Goal: Task Accomplishment & Management: Use online tool/utility

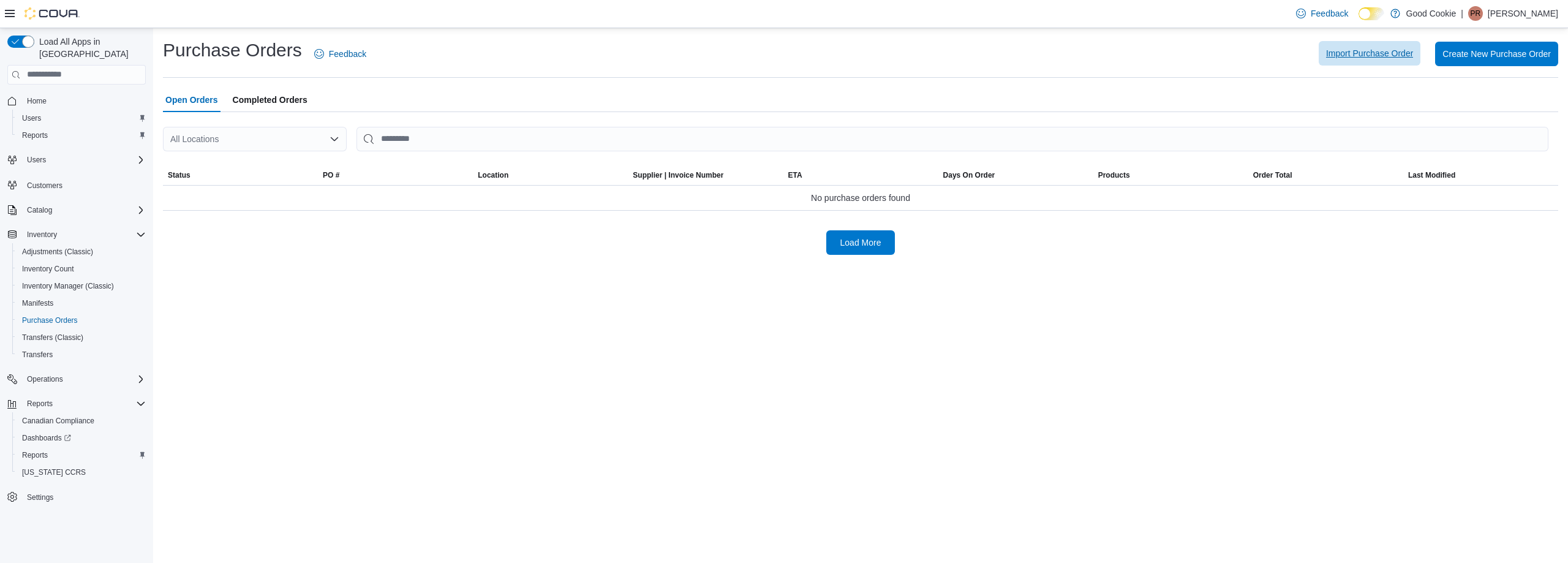
click at [1394, 53] on span "Import Purchase Order" at bounding box center [1370, 53] width 87 height 12
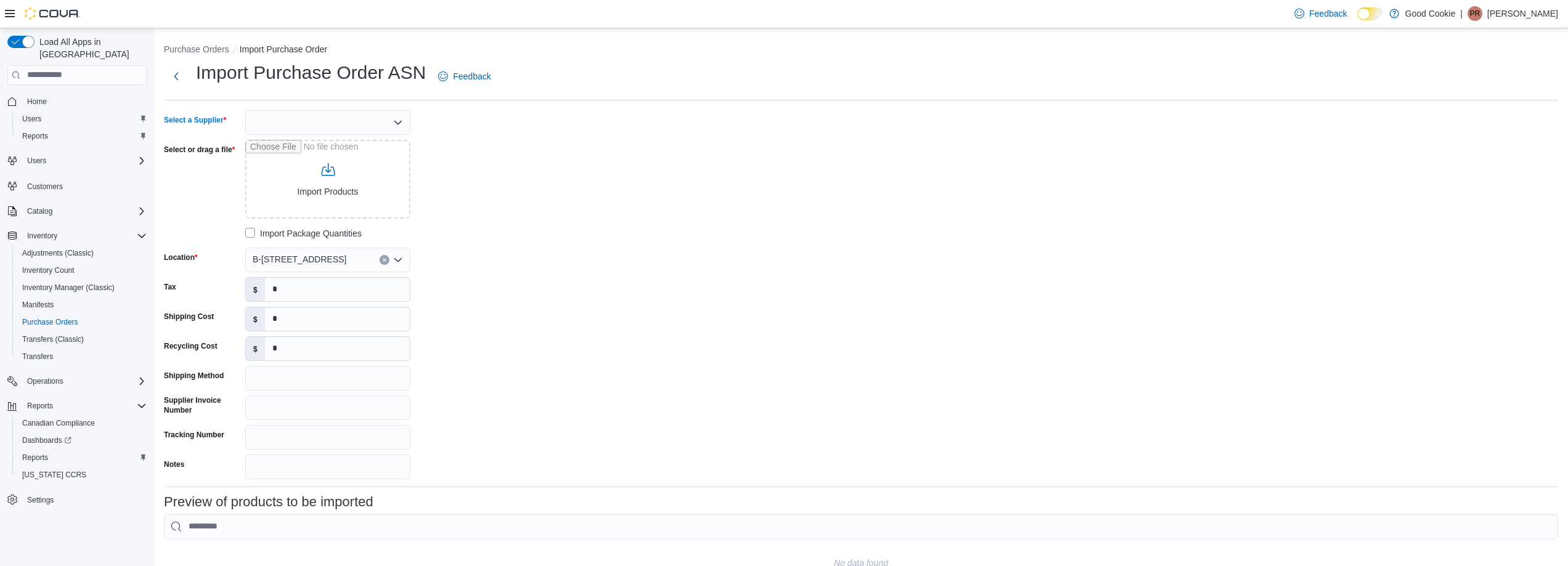
click at [306, 124] on div at bounding box center [328, 122] width 165 height 24
click at [268, 144] on span "OCS" at bounding box center [335, 143] width 136 height 12
click at [345, 183] on input "Select or drag a file" at bounding box center [328, 179] width 165 height 79
type input "**********"
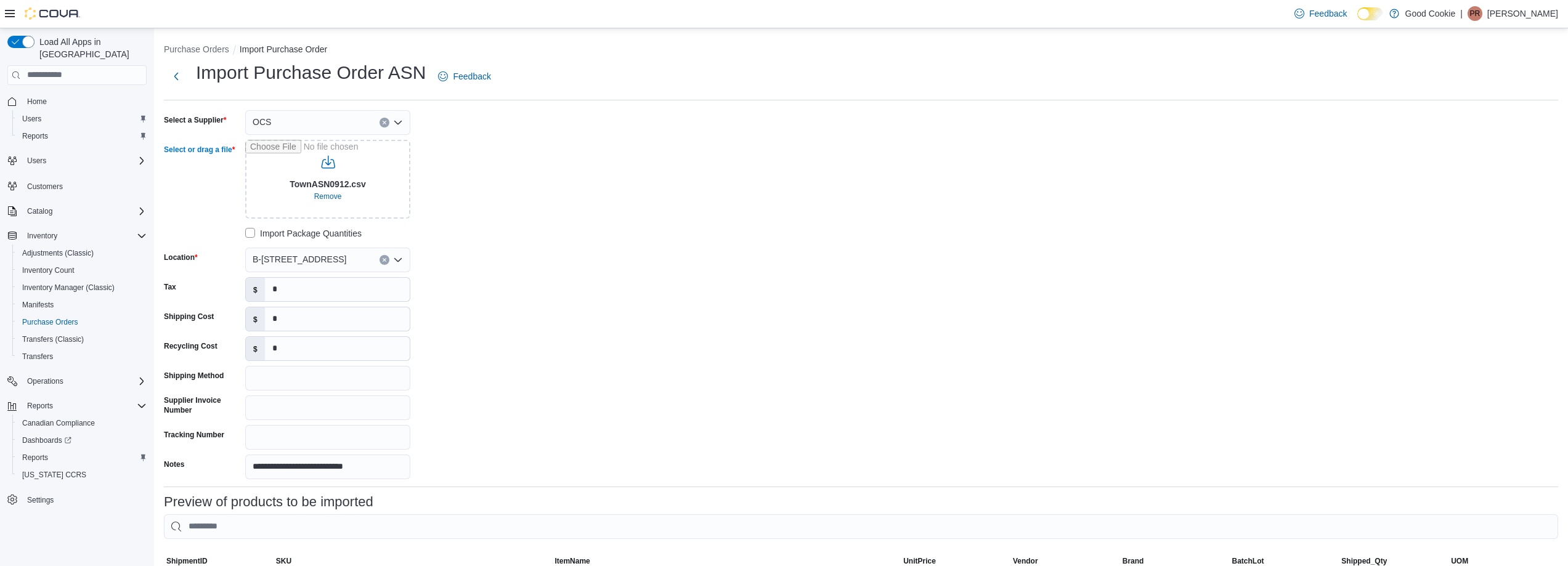
click at [387, 258] on button "Clear input" at bounding box center [384, 259] width 10 height 10
click at [359, 300] on span "1595 Ellesmere Rd" at bounding box center [323, 298] width 73 height 12
click at [719, 257] on div "**********" at bounding box center [861, 295] width 1394 height 369
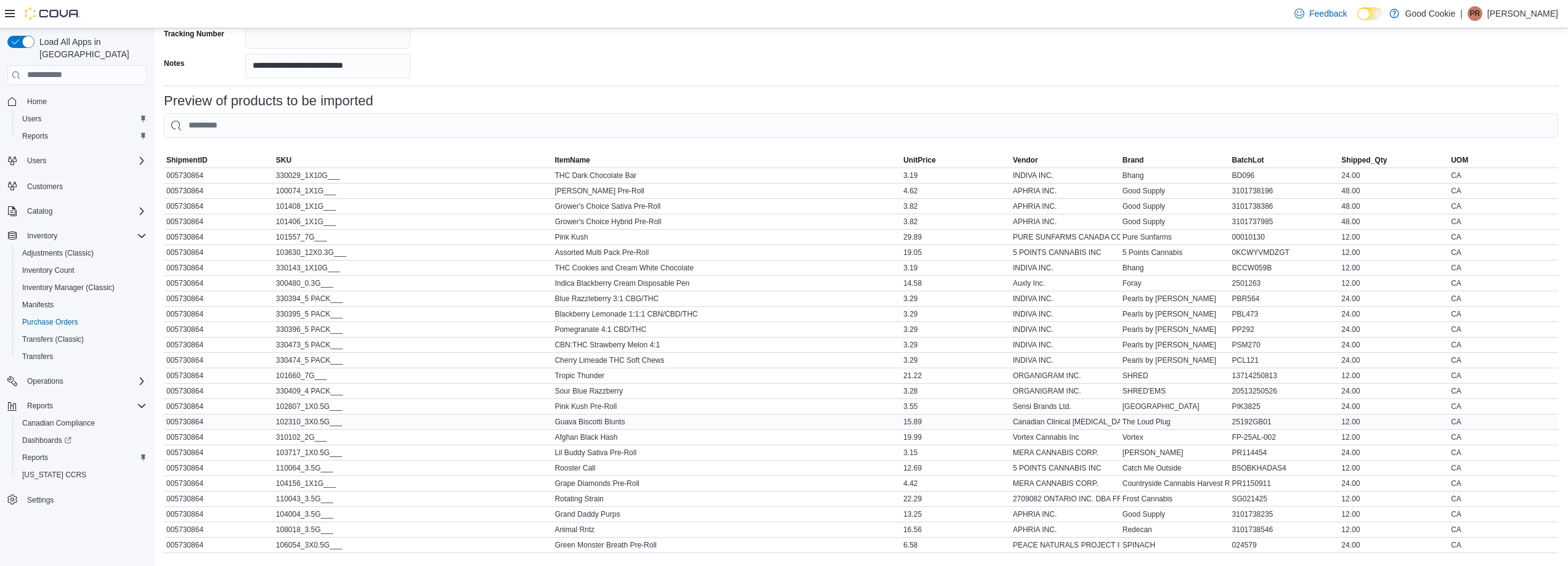
scroll to position [467, 0]
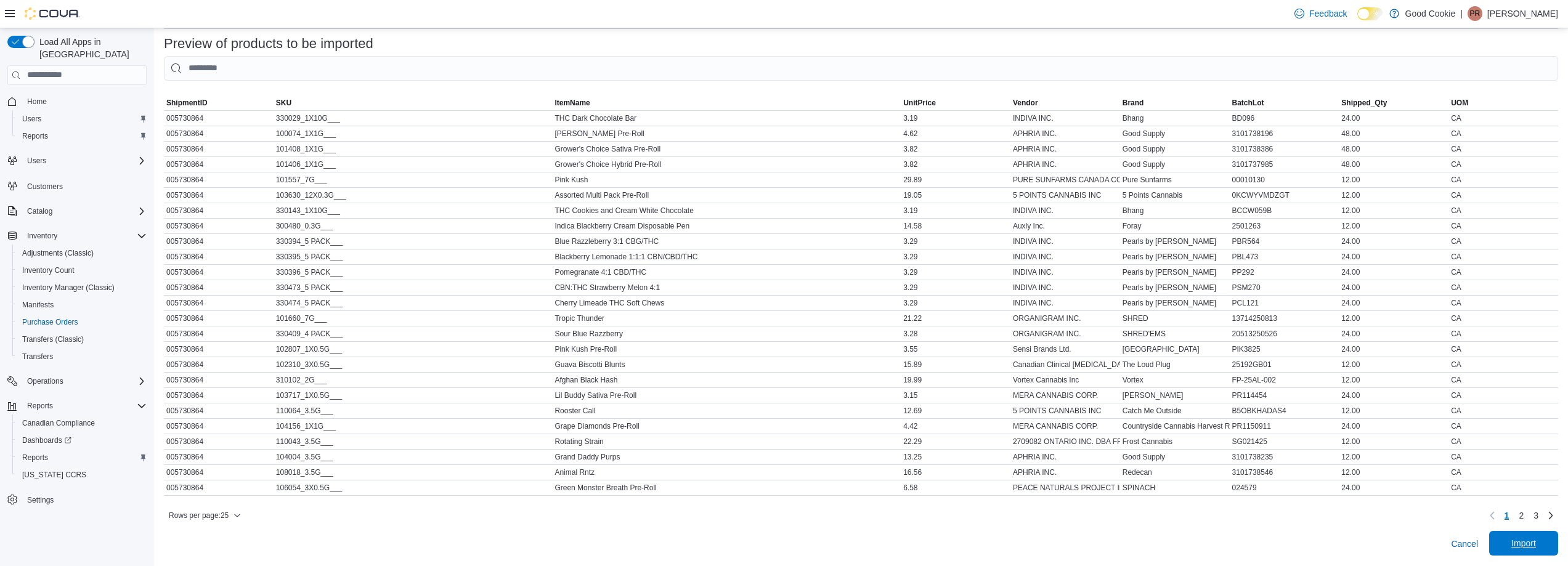
click at [1519, 547] on span "Import" at bounding box center [1523, 543] width 54 height 24
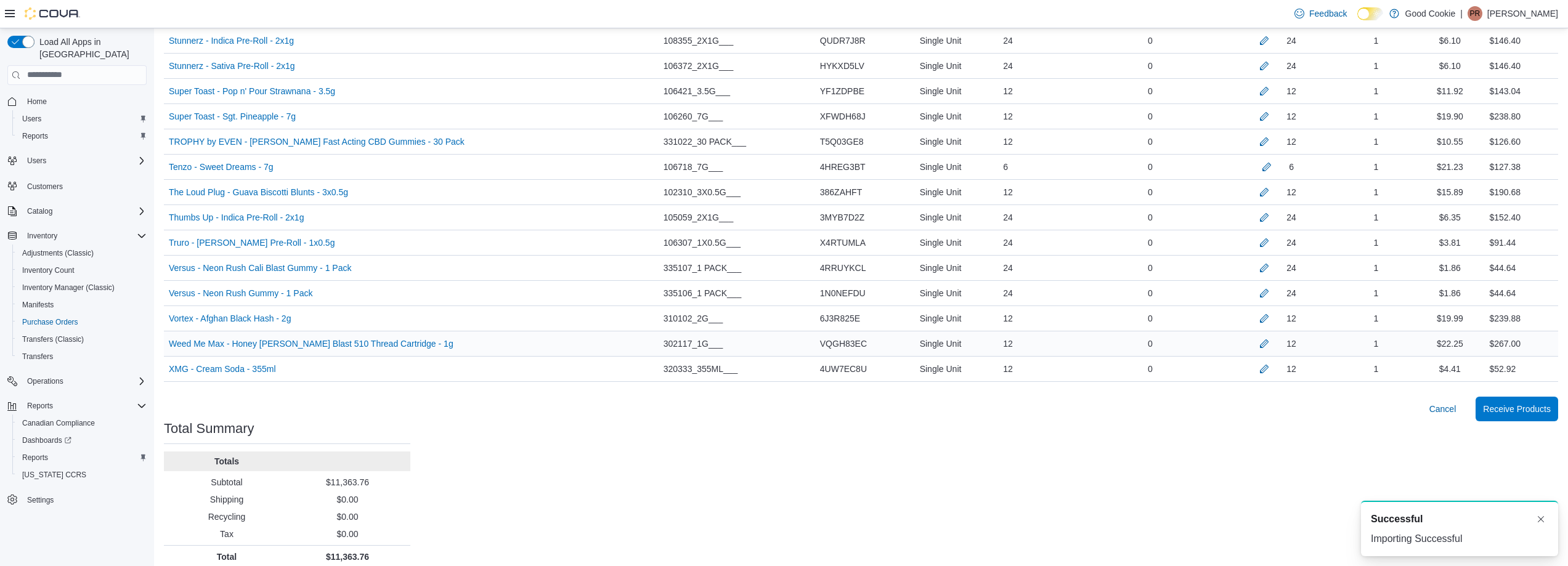
scroll to position [1865, 0]
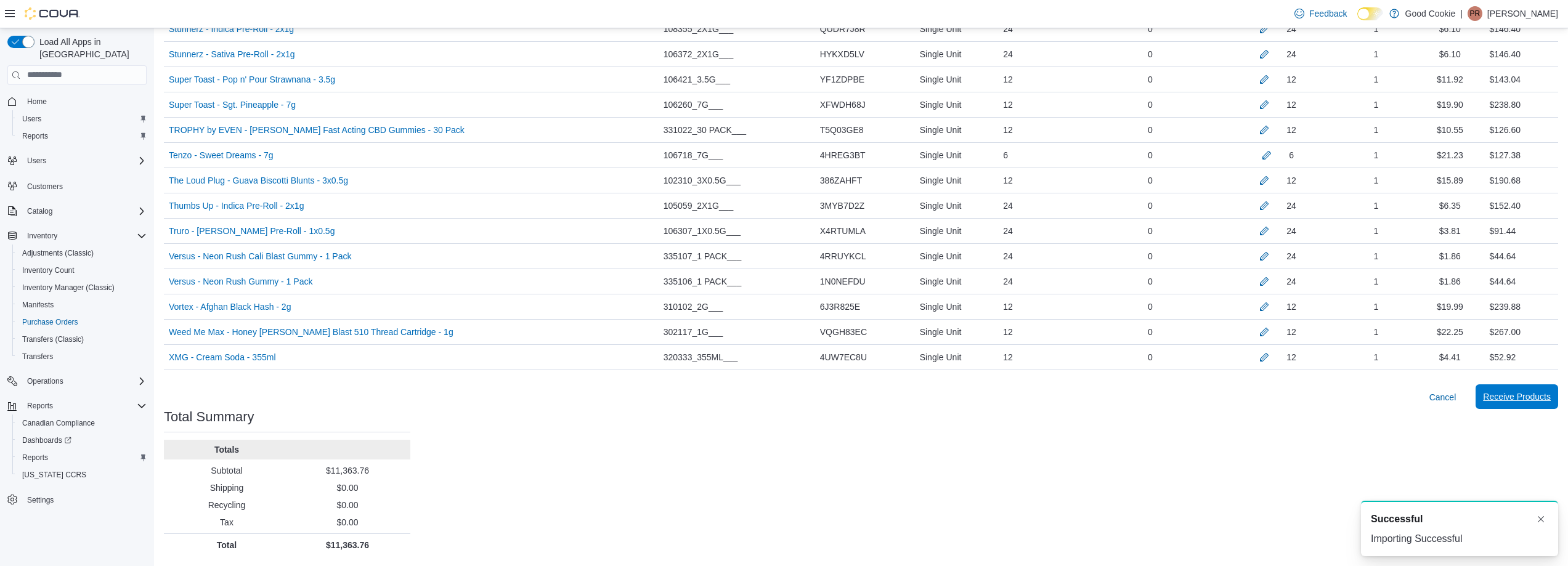
click at [1521, 400] on span "Receive Products" at bounding box center [1517, 396] width 68 height 12
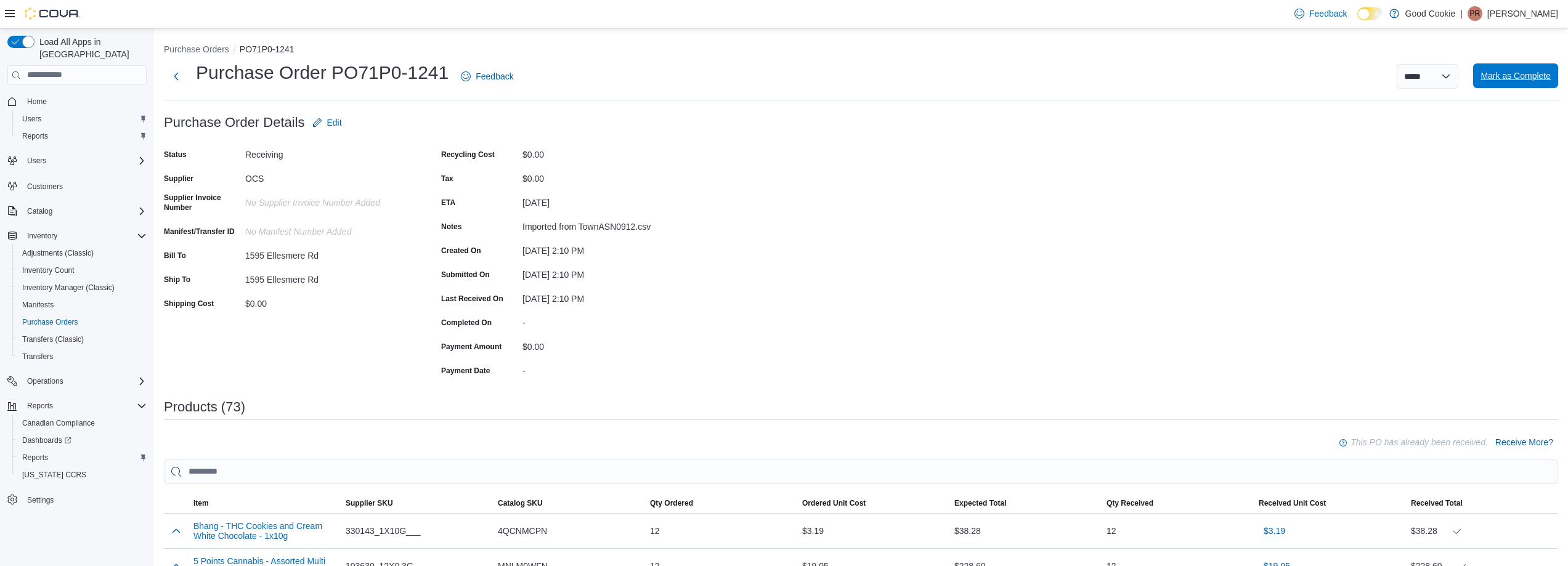
click at [1528, 74] on span "Mark as Complete" at bounding box center [1515, 76] width 70 height 12
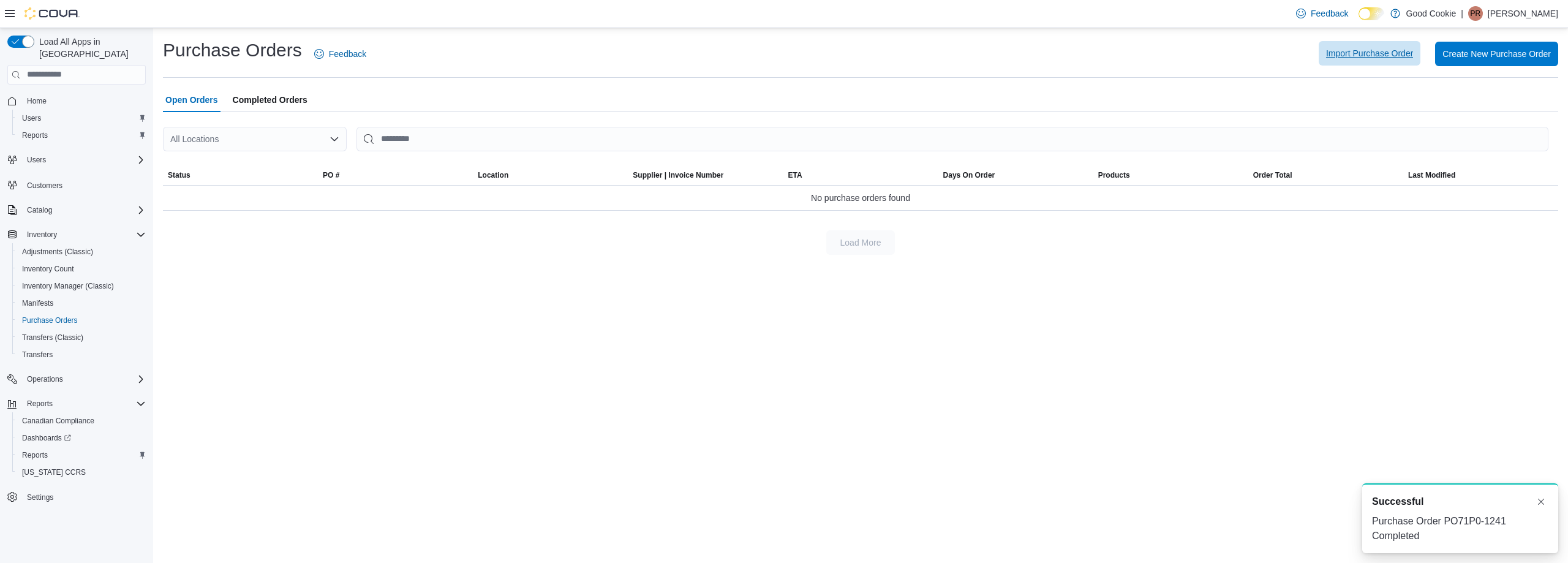
click at [1370, 53] on span "Import Purchase Order" at bounding box center [1370, 53] width 87 height 12
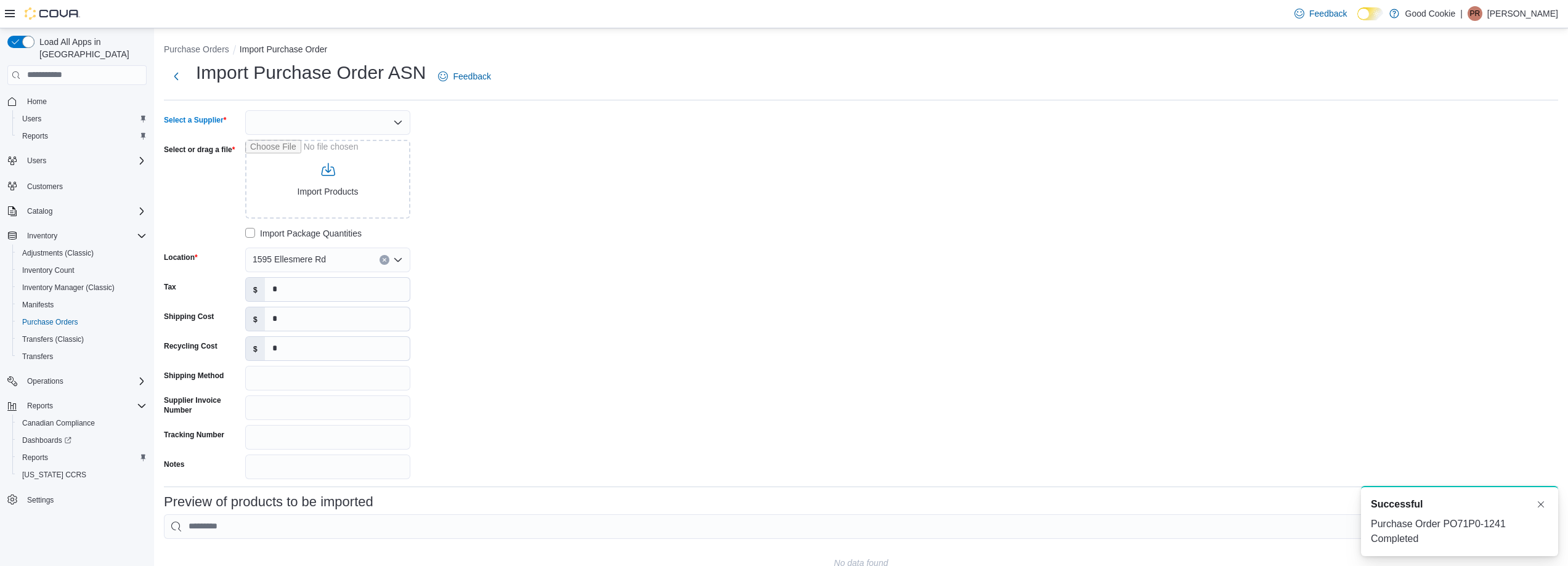
click at [269, 114] on div at bounding box center [328, 122] width 165 height 24
drag, startPoint x: 272, startPoint y: 141, endPoint x: 289, endPoint y: 157, distance: 23.3
click at [272, 141] on span "OCS" at bounding box center [335, 143] width 136 height 12
click at [313, 176] on input "Select or drag a file" at bounding box center [328, 179] width 165 height 79
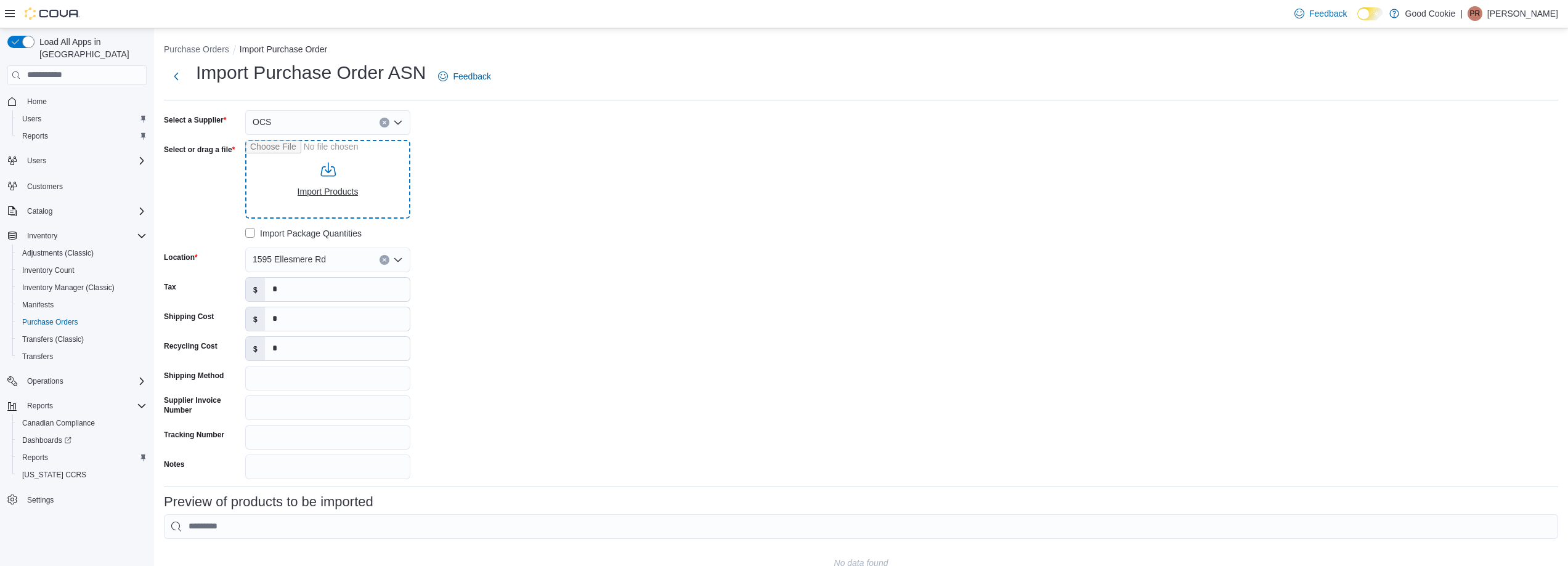
type input "**********"
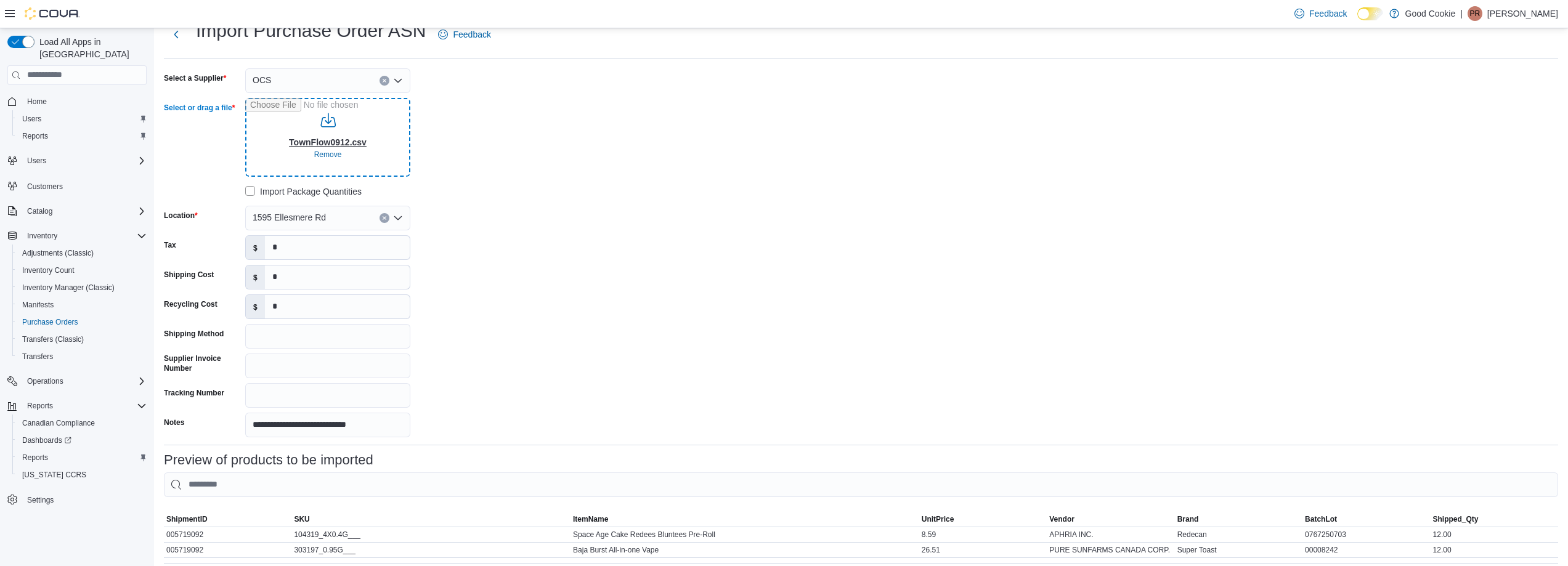
scroll to position [119, 0]
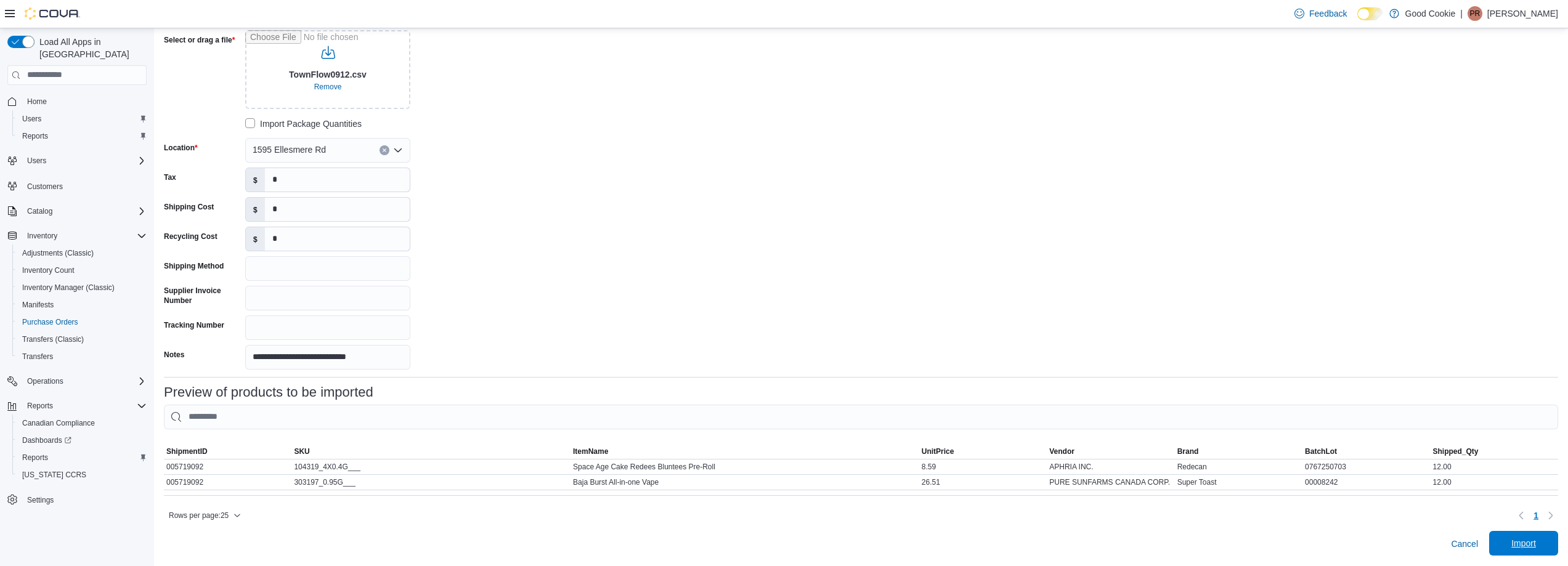
click at [1551, 541] on span "Import" at bounding box center [1523, 543] width 54 height 24
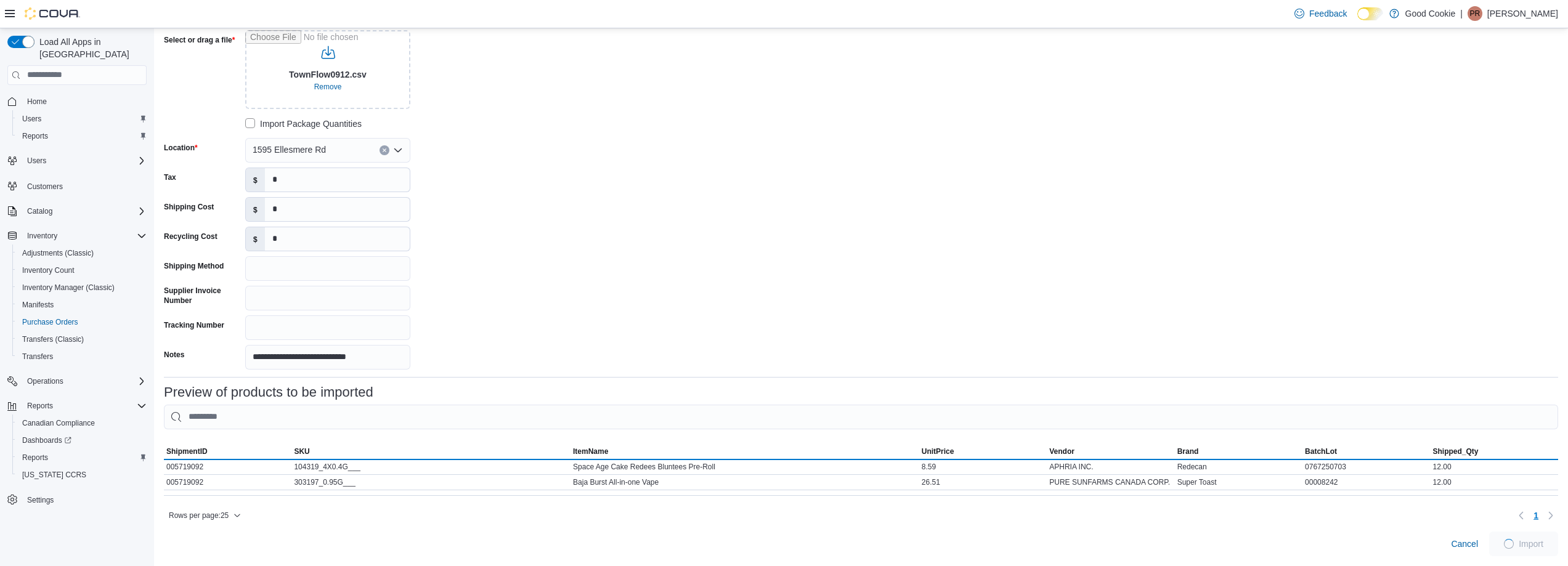
scroll to position [115, 0]
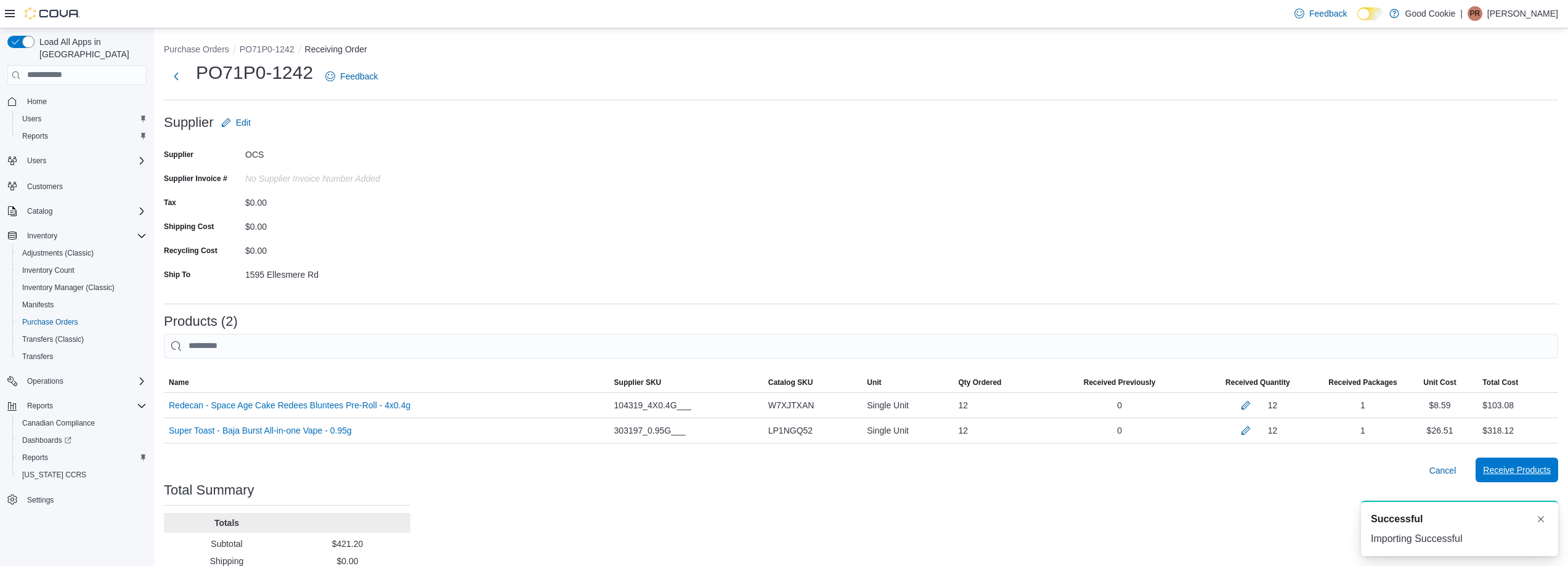
click at [1524, 473] on span "Receive Products" at bounding box center [1517, 469] width 68 height 12
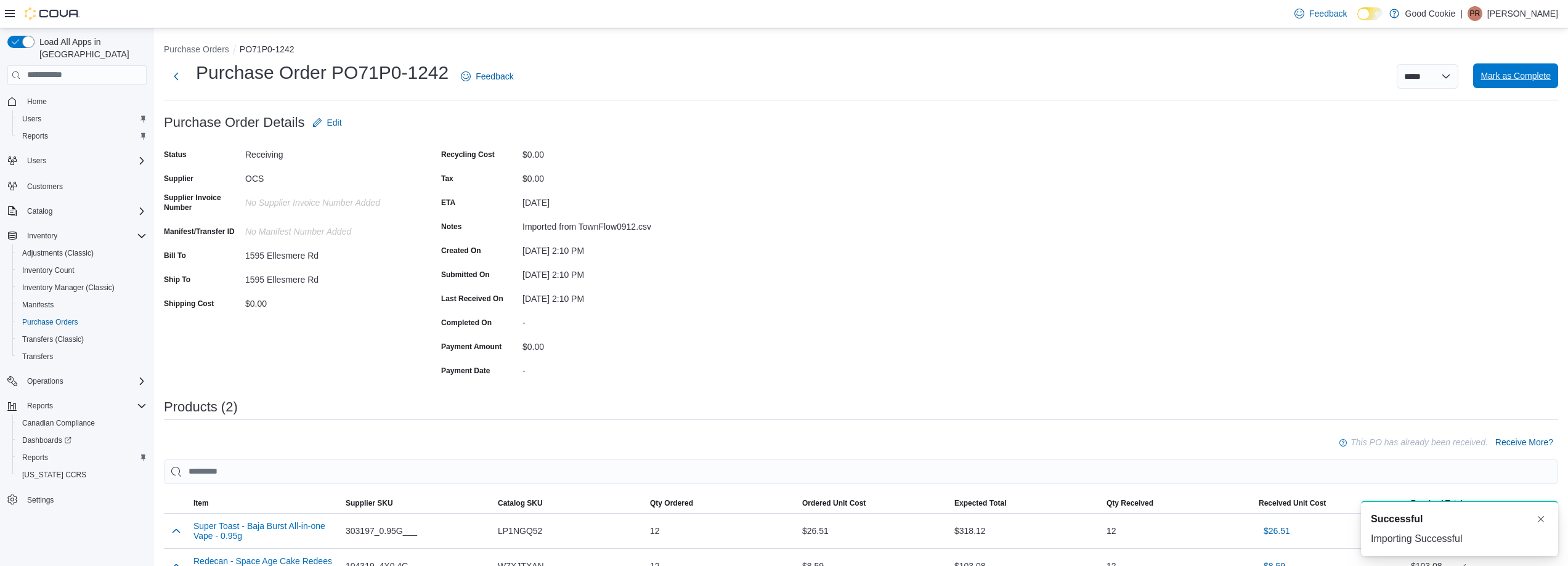
click at [1545, 84] on span "Mark as Complete" at bounding box center [1515, 76] width 70 height 24
